Goal: Obtain resource: Download file/media

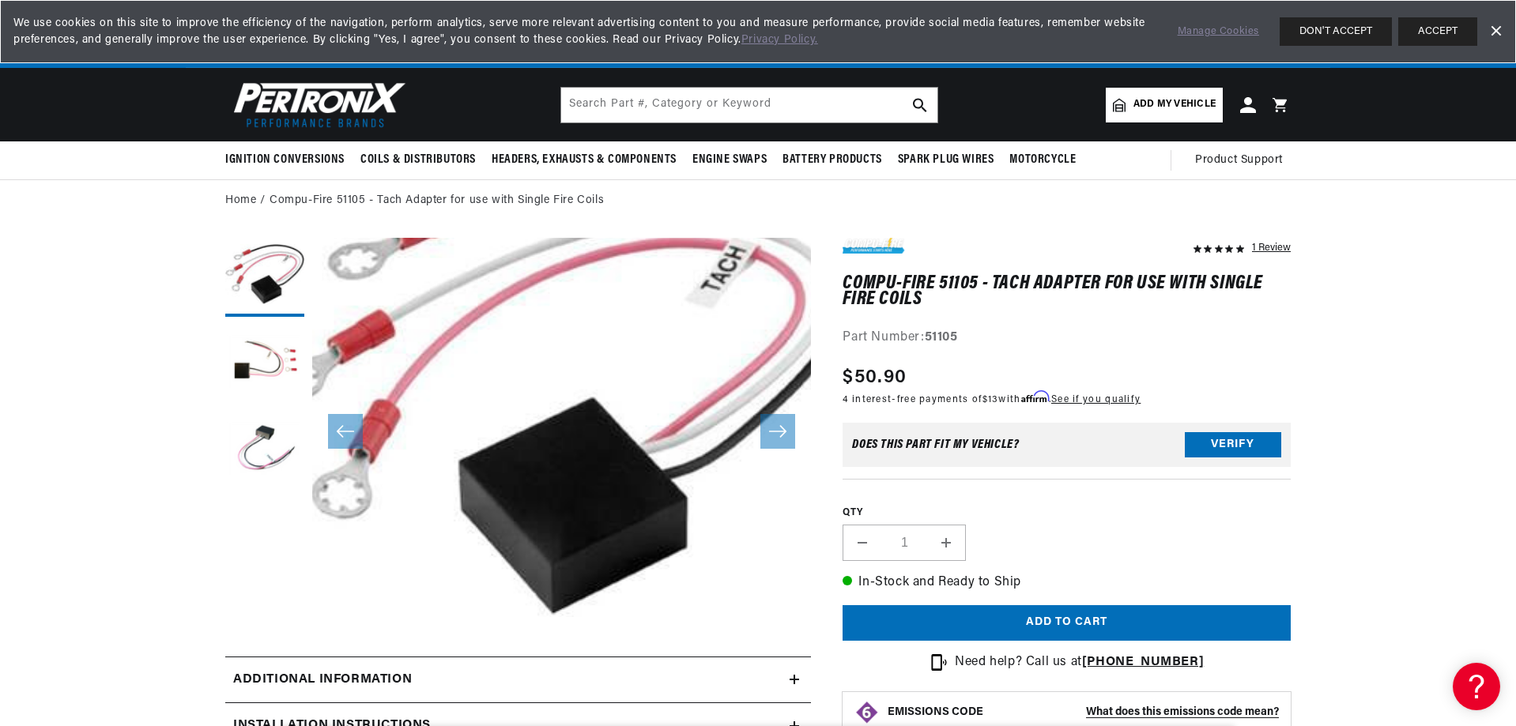
scroll to position [0, 479]
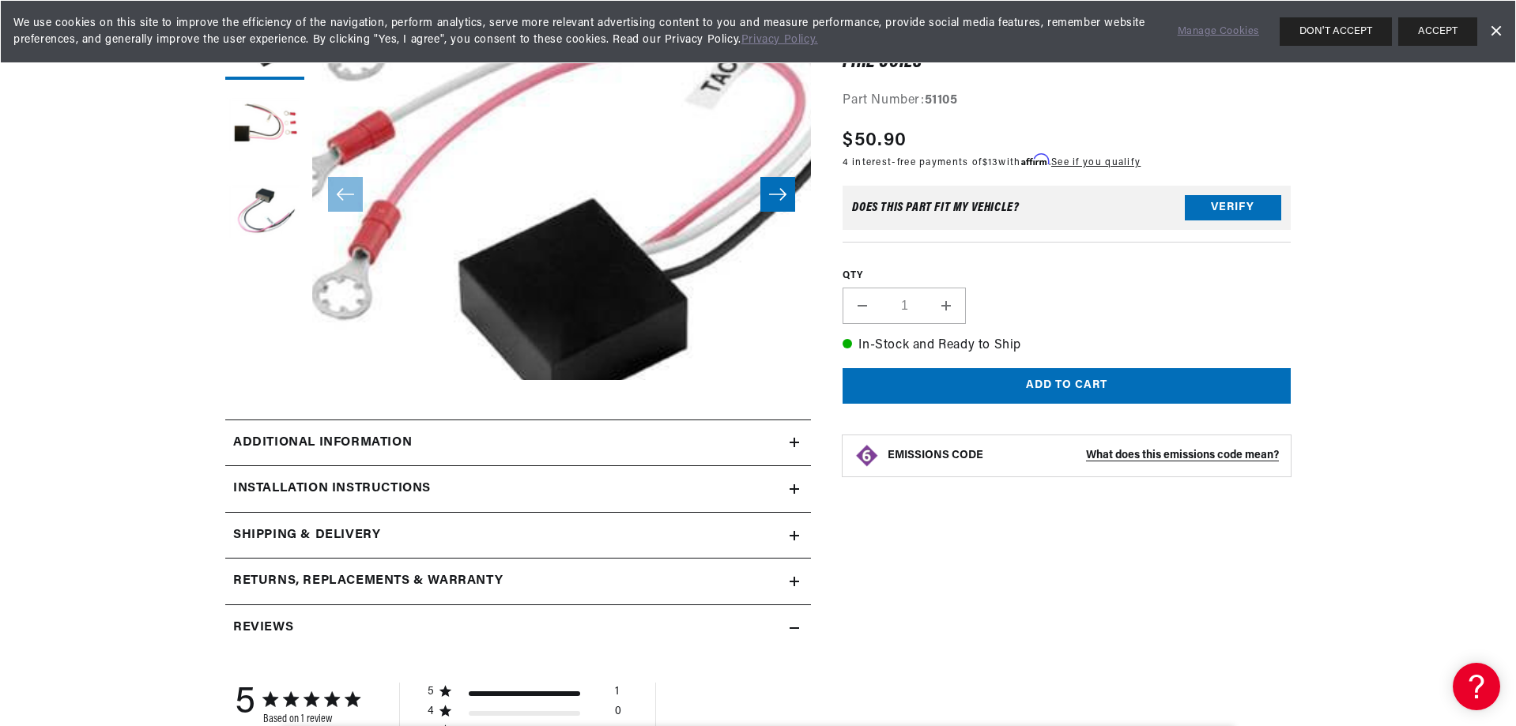
click at [796, 487] on icon at bounding box center [793, 488] width 9 height 9
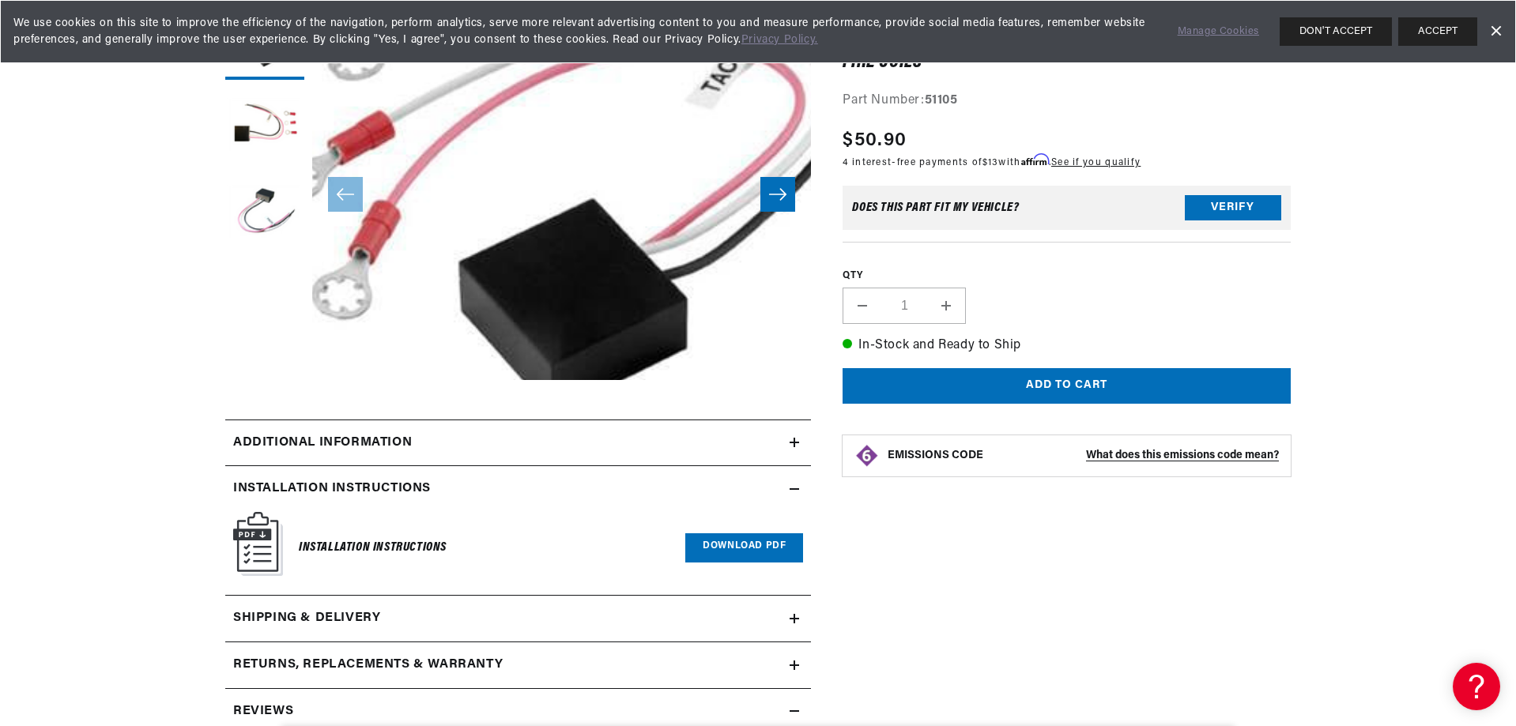
click at [707, 554] on link "Download PDF" at bounding box center [744, 547] width 118 height 29
